Goal: Check status: Check status

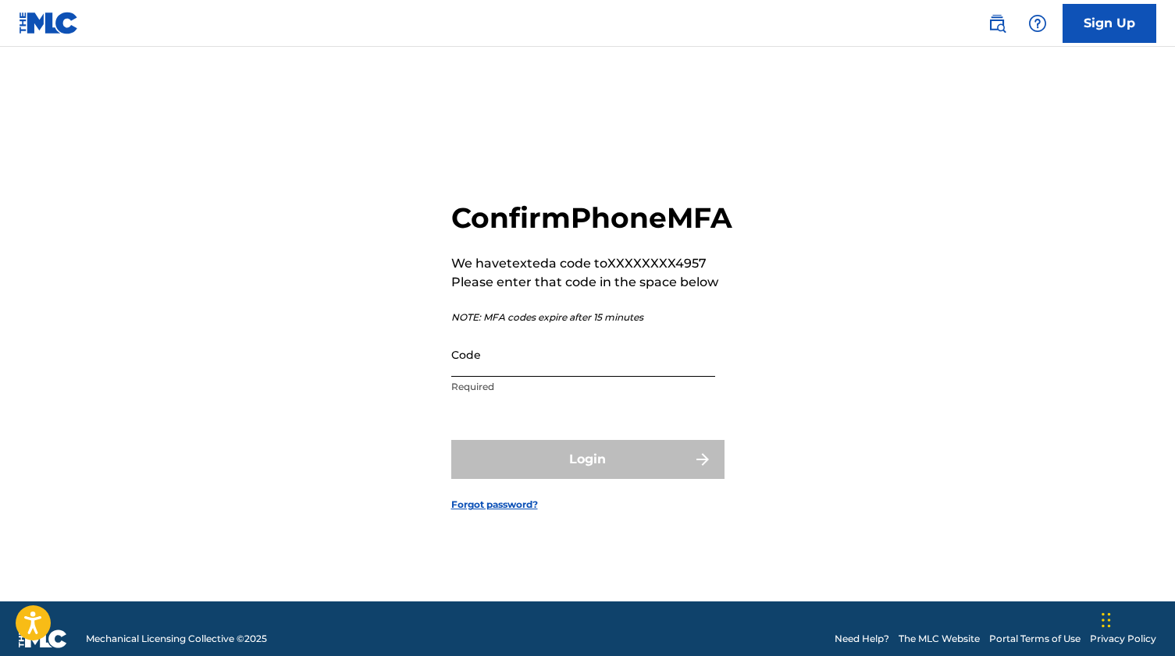
click at [591, 377] on input "Code" at bounding box center [583, 354] width 264 height 44
click at [515, 377] on input "Code" at bounding box center [583, 354] width 264 height 44
paste input "438537"
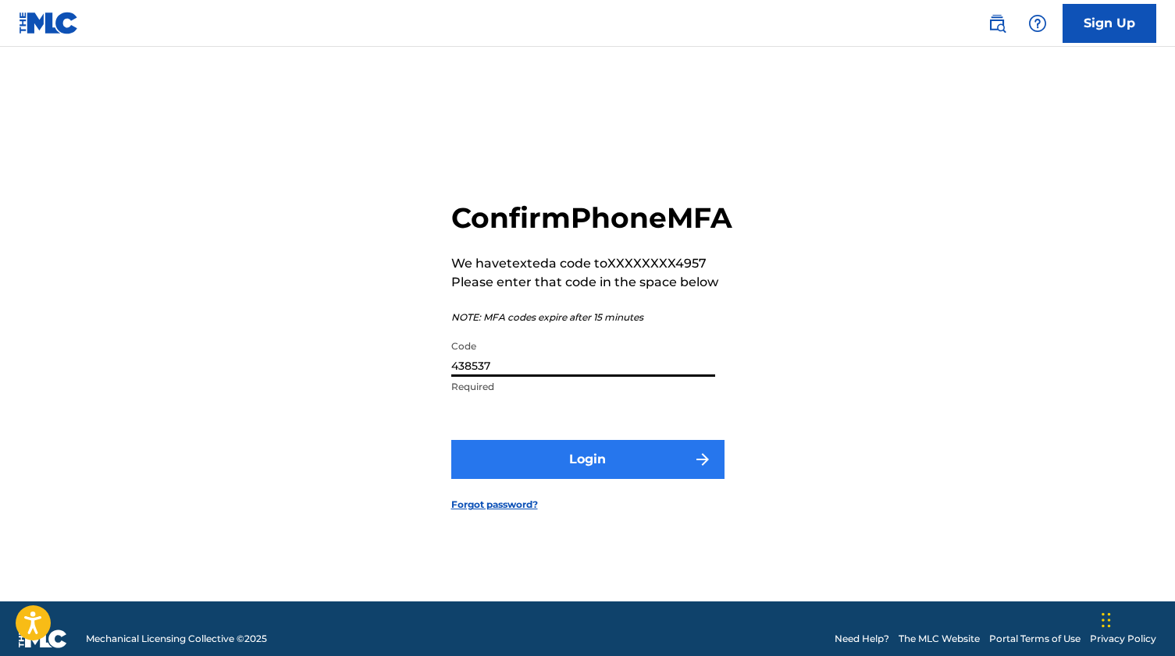
type input "438537"
click at [598, 473] on button "Login" at bounding box center [587, 459] width 273 height 39
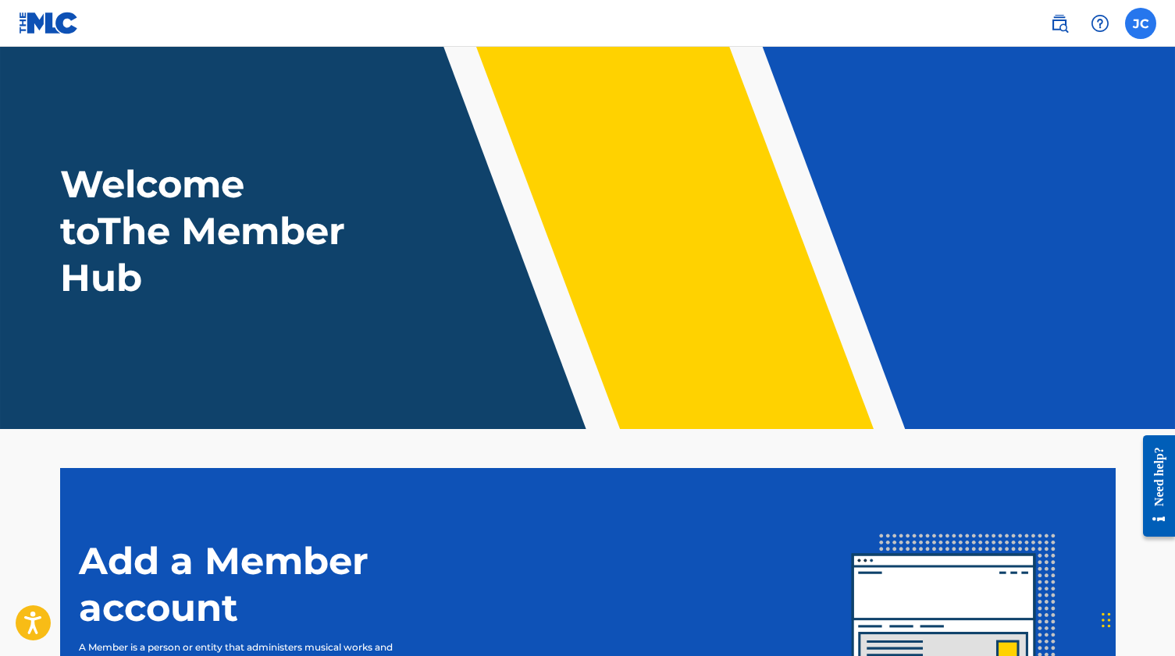
click at [1150, 14] on label at bounding box center [1140, 23] width 31 height 31
click at [1140, 23] on input "JC [PERSON_NAME] [EMAIL_ADDRESS][DOMAIN_NAME] Notification Preferences Profile …" at bounding box center [1140, 23] width 0 height 0
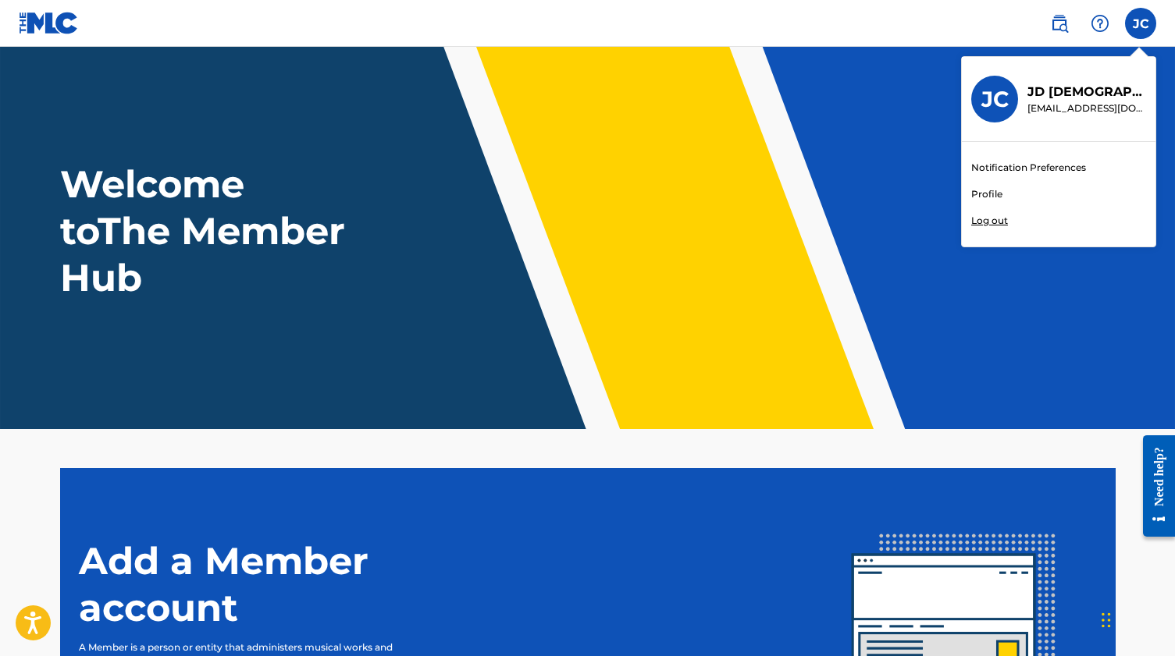
click at [991, 190] on link "Profile" at bounding box center [986, 194] width 31 height 14
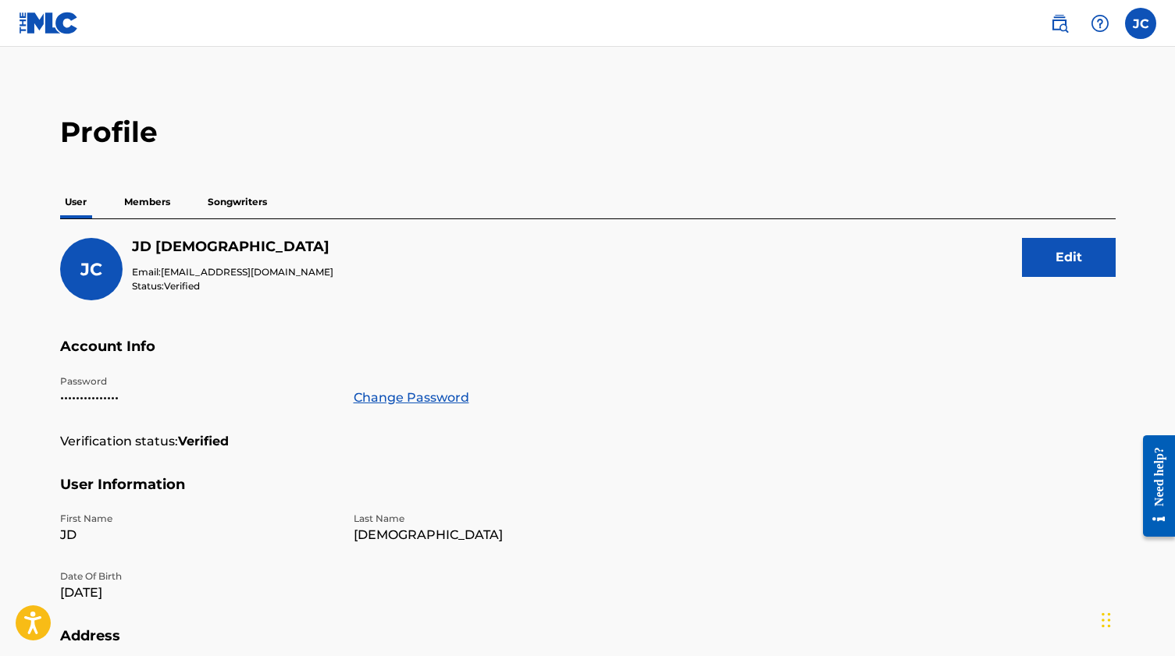
click at [148, 189] on p "Members" at bounding box center [146, 202] width 55 height 33
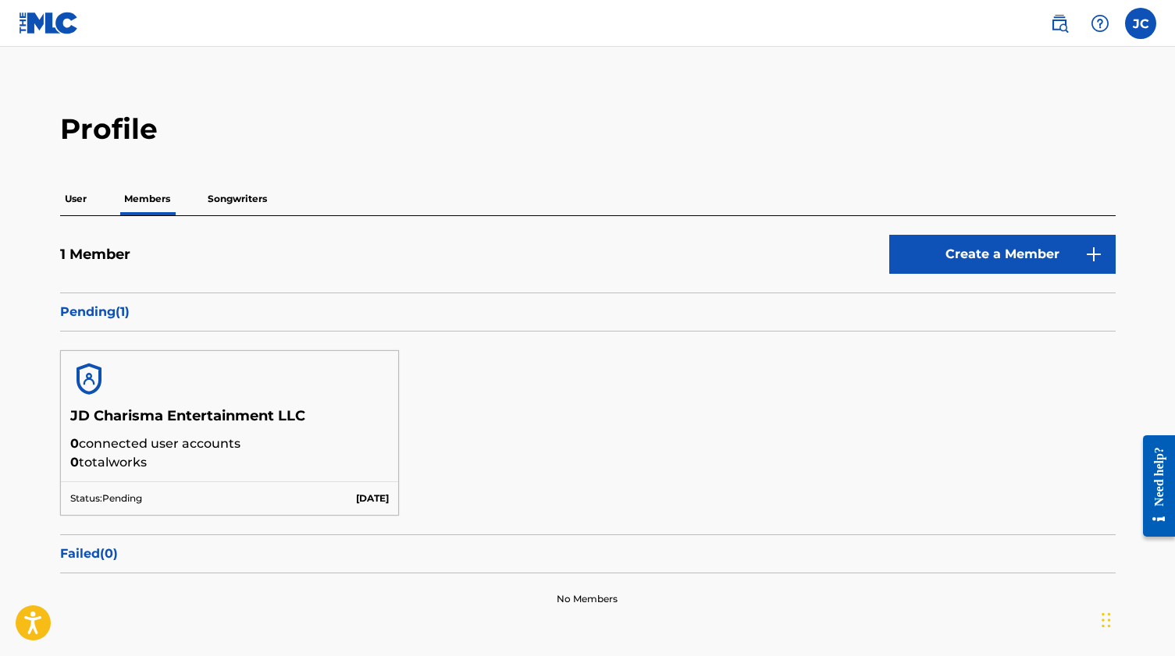
click at [345, 489] on div "Status: Pending [DATE]" at bounding box center [230, 499] width 338 height 34
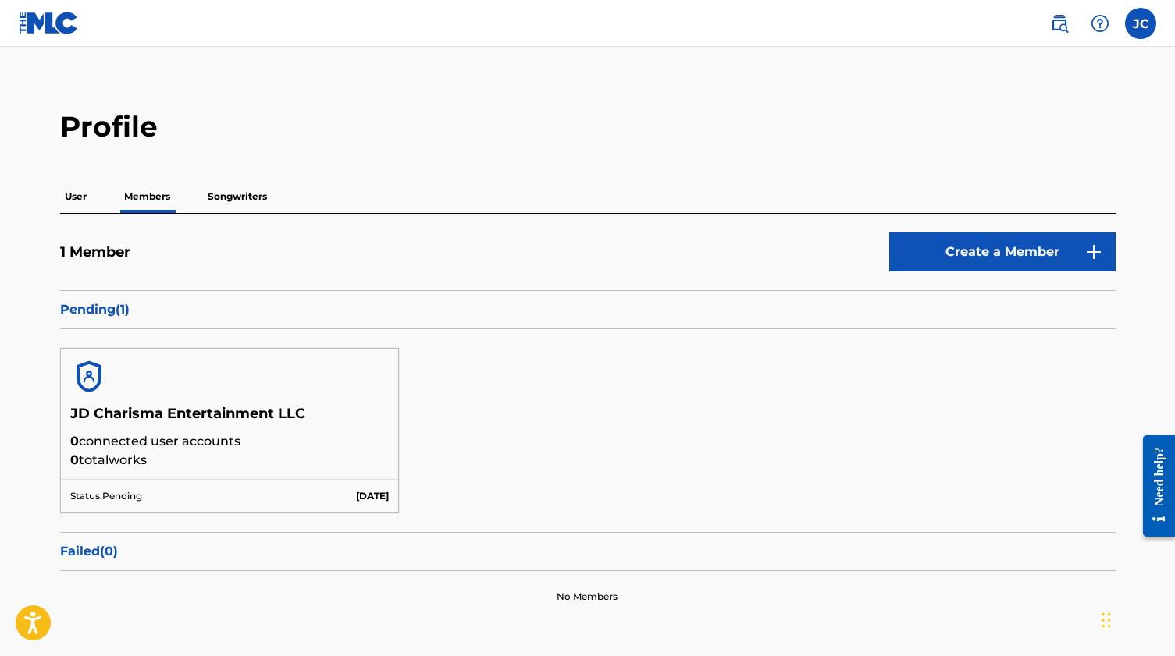
click at [169, 420] on h5 "JD Charisma Entertainment LLC" at bounding box center [229, 418] width 319 height 27
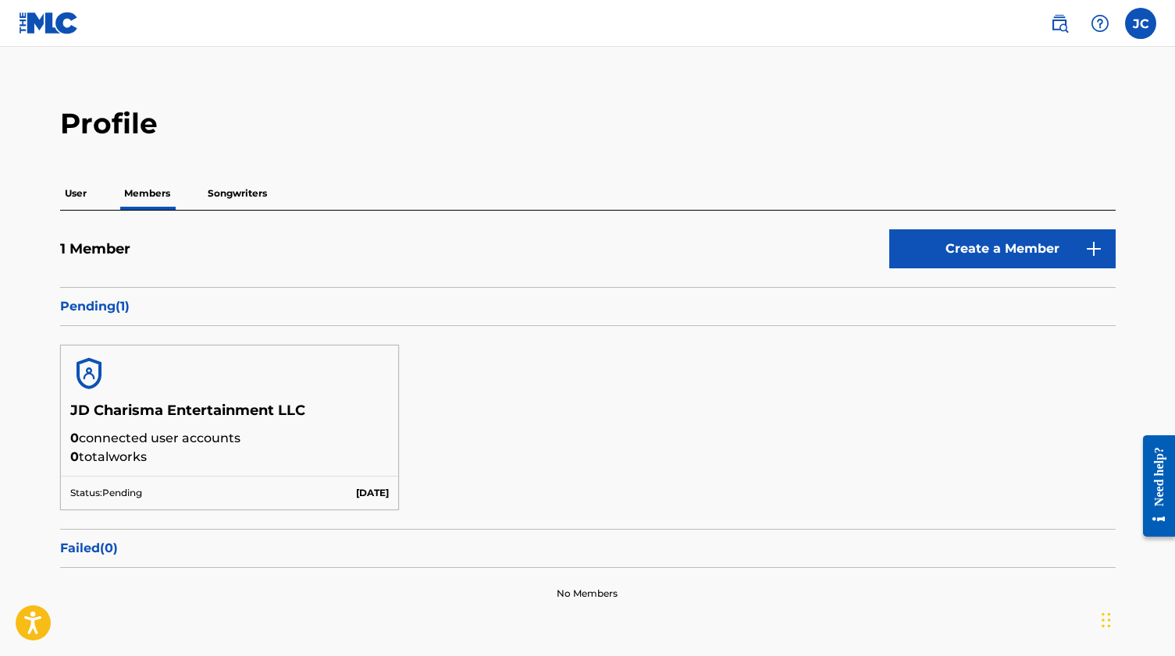
click at [222, 484] on div "Status: Pending [DATE]" at bounding box center [230, 493] width 338 height 34
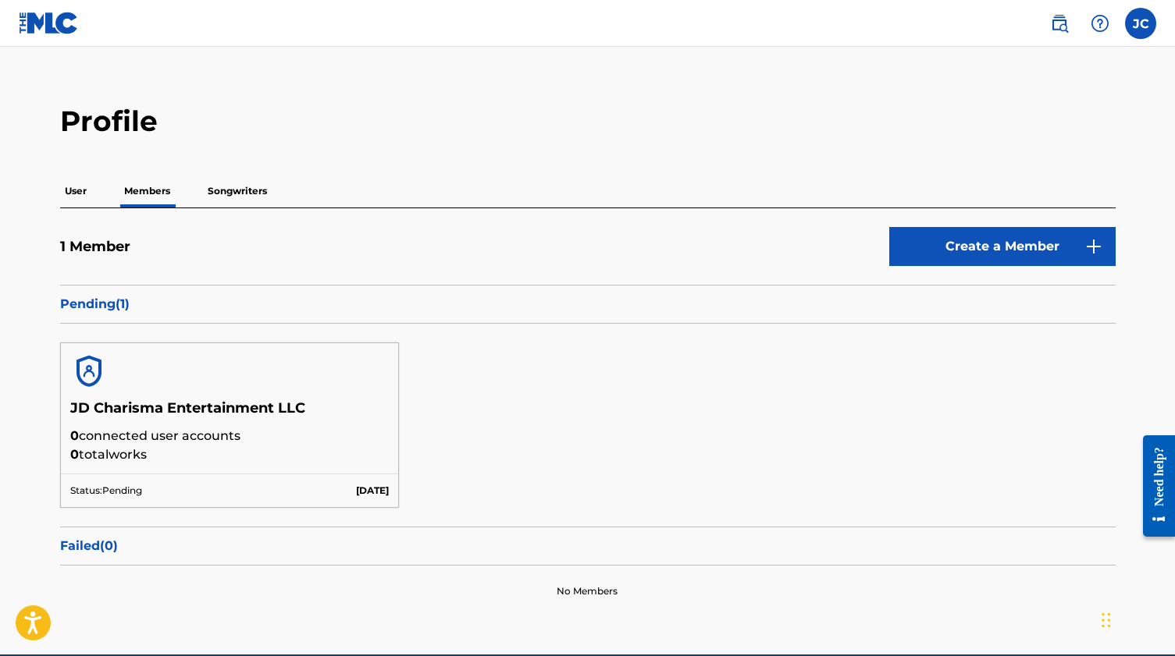
scroll to position [18, 1]
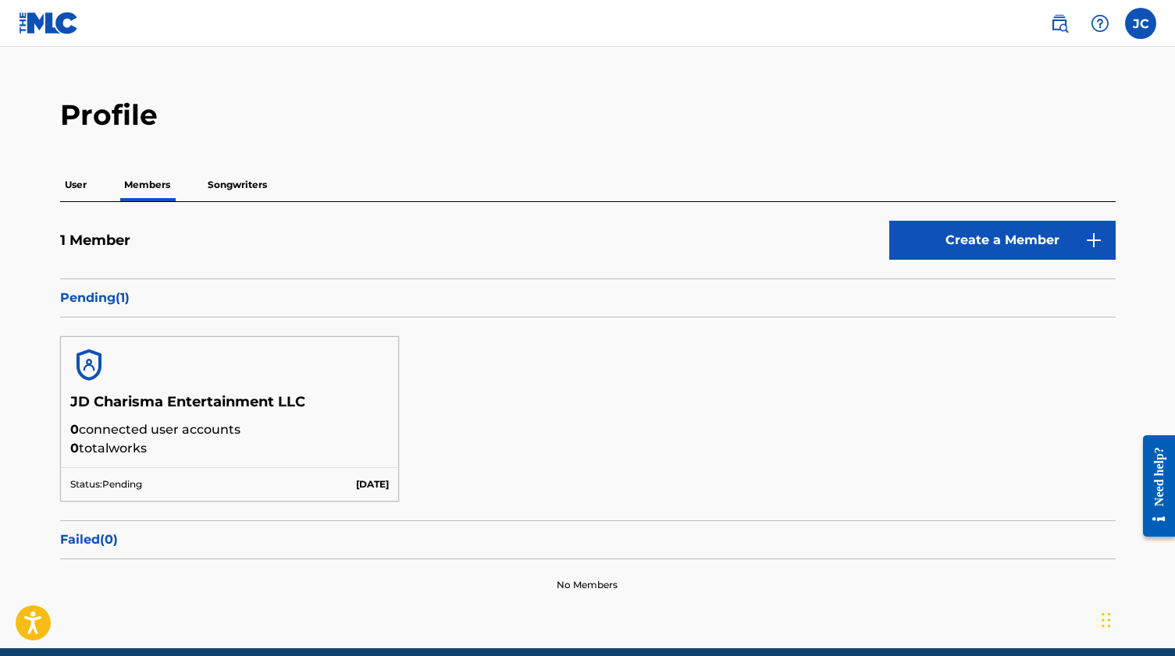
drag, startPoint x: 103, startPoint y: 406, endPoint x: 198, endPoint y: 407, distance: 95.2
click at [103, 406] on h5 "JD Charisma Entertainment LLC" at bounding box center [229, 406] width 319 height 27
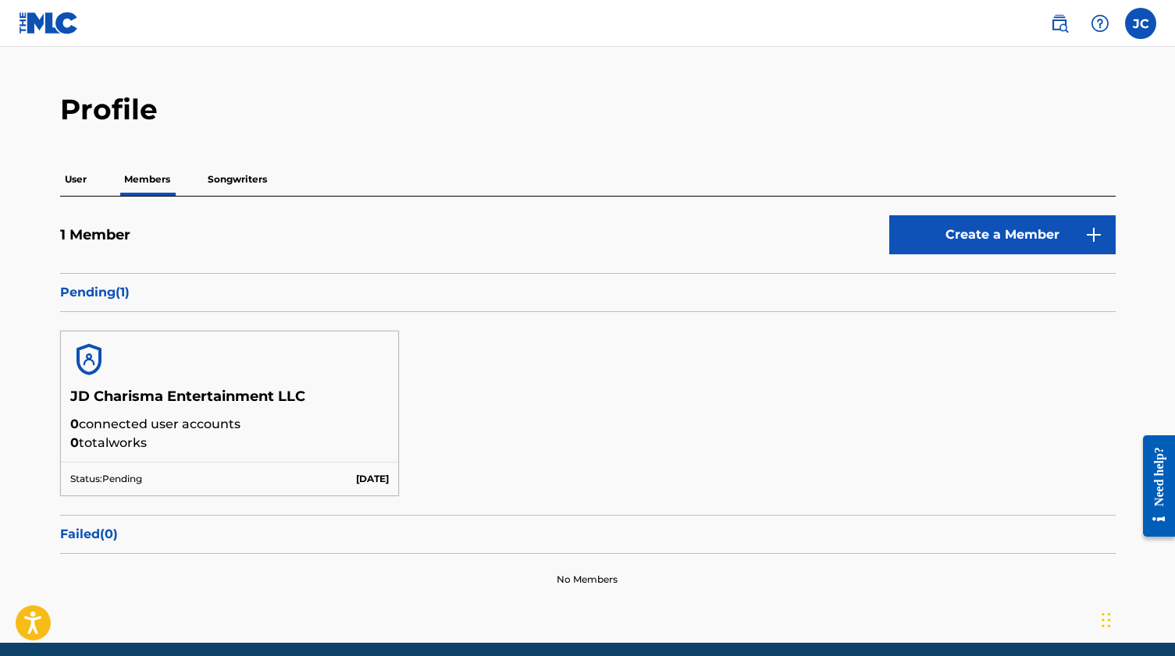
click at [348, 484] on div "Status: Pending [DATE]" at bounding box center [230, 479] width 338 height 34
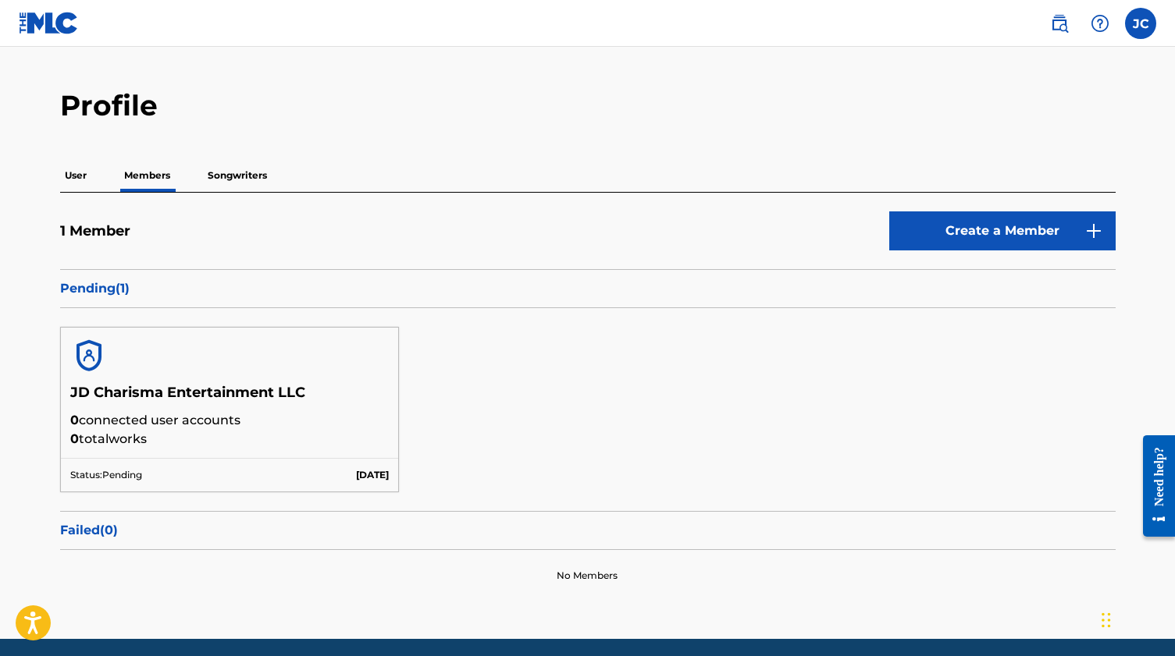
click at [112, 447] on div "JD Charisma Entertainment LLC 0 connected user accounts 0 total works" at bounding box center [230, 421] width 338 height 74
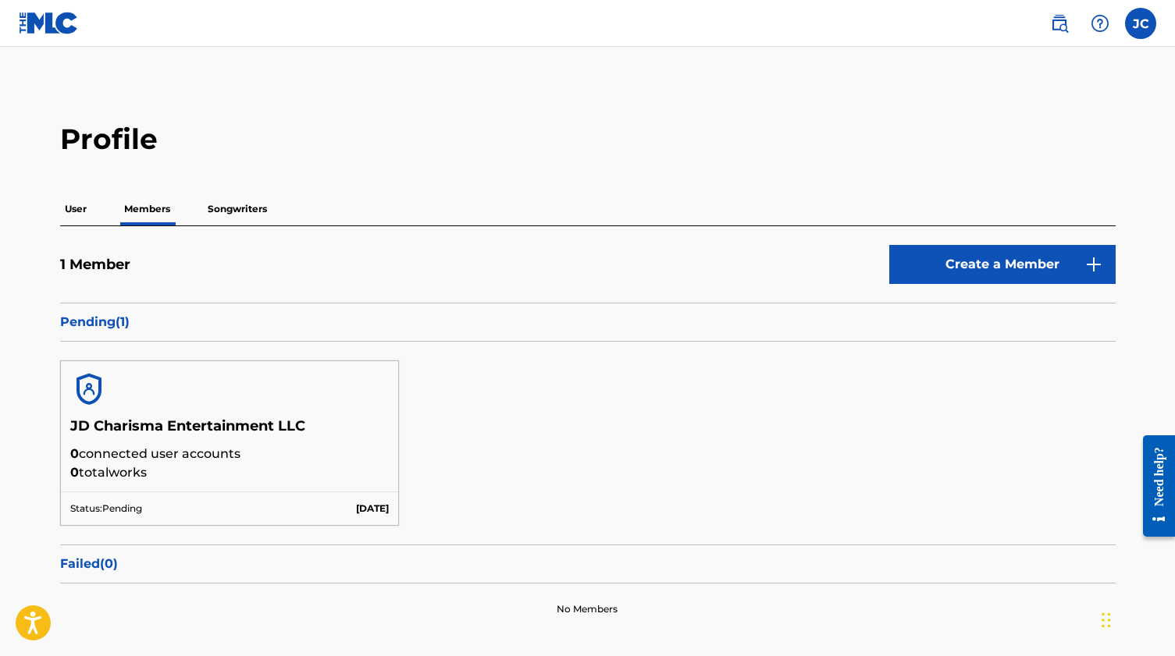
scroll to position [0, 0]
click at [102, 320] on p "Pending ( 1 )" at bounding box center [587, 322] width 1055 height 19
click at [356, 506] on p "[DATE]" at bounding box center [372, 509] width 33 height 14
